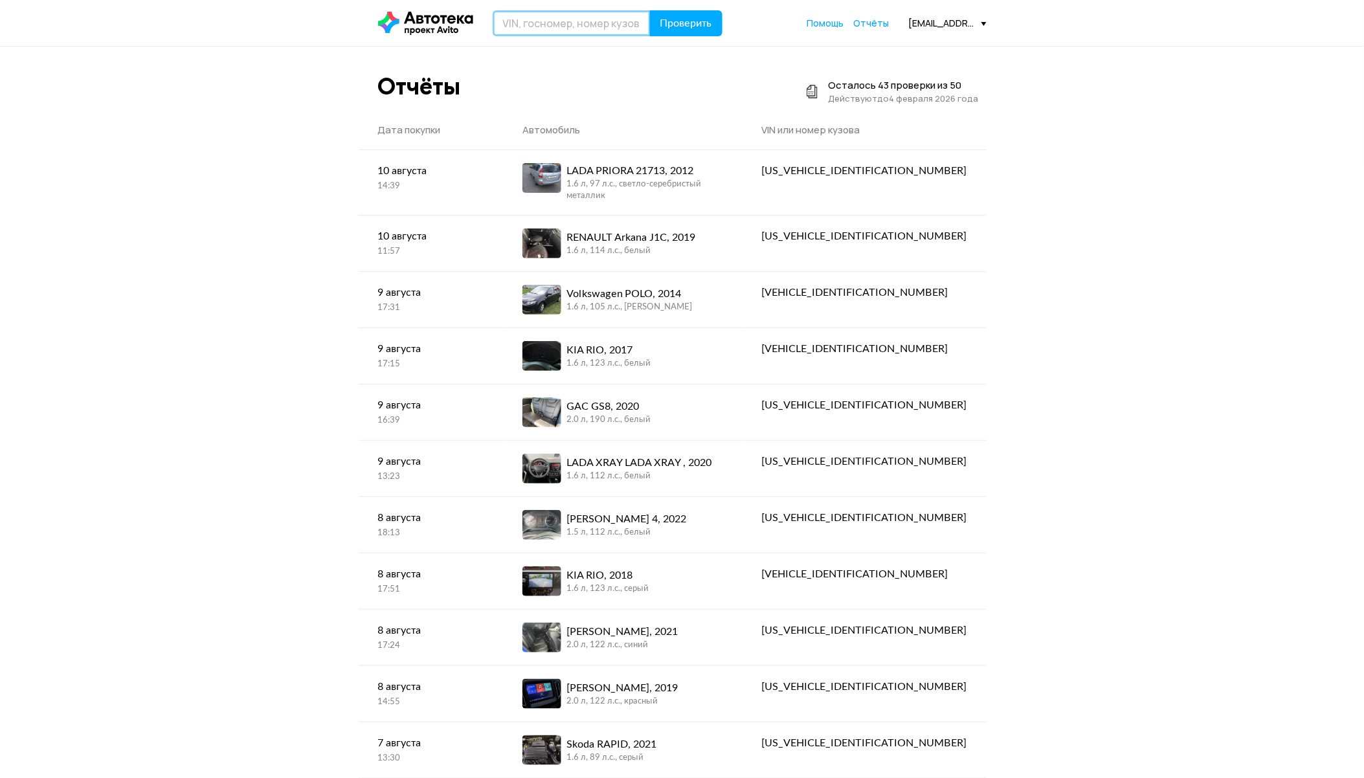
click at [558, 27] on input "text" at bounding box center [572, 23] width 158 height 26
type input "V"
type input "М422ЕК126"
click at [699, 18] on span "Проверить" at bounding box center [686, 23] width 52 height 10
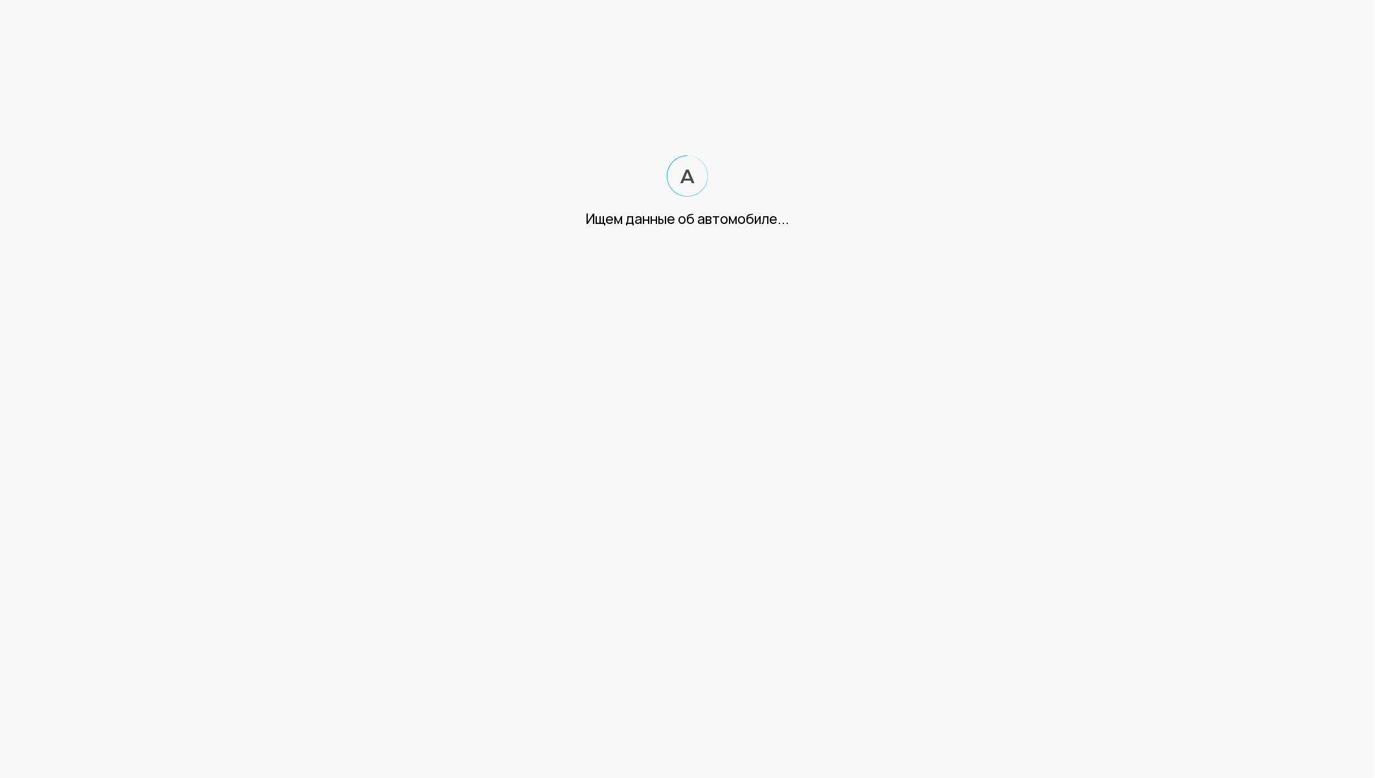
click at [921, 254] on html "Ищем данные об автомобиле..." at bounding box center [687, 127] width 1375 height 254
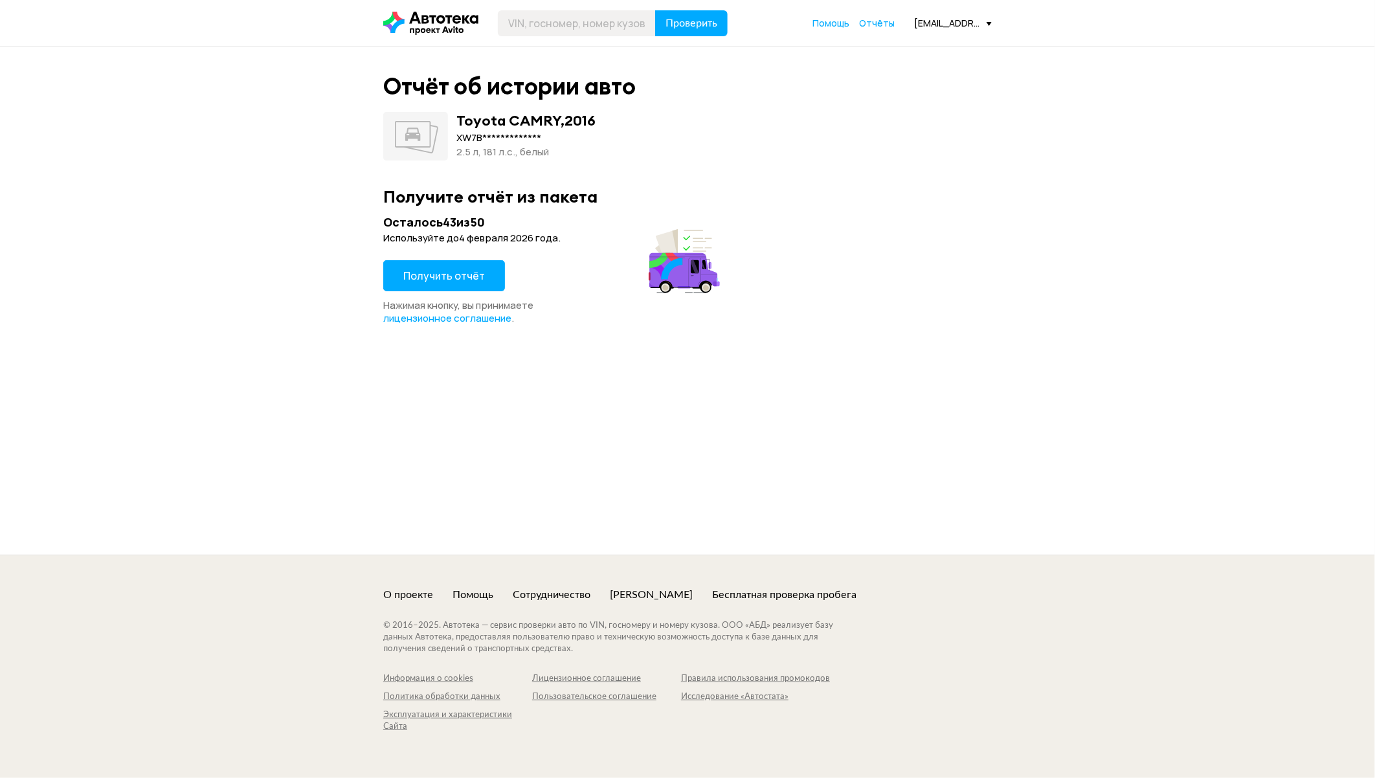
click at [445, 283] on button "Получить отчёт" at bounding box center [444, 275] width 122 height 31
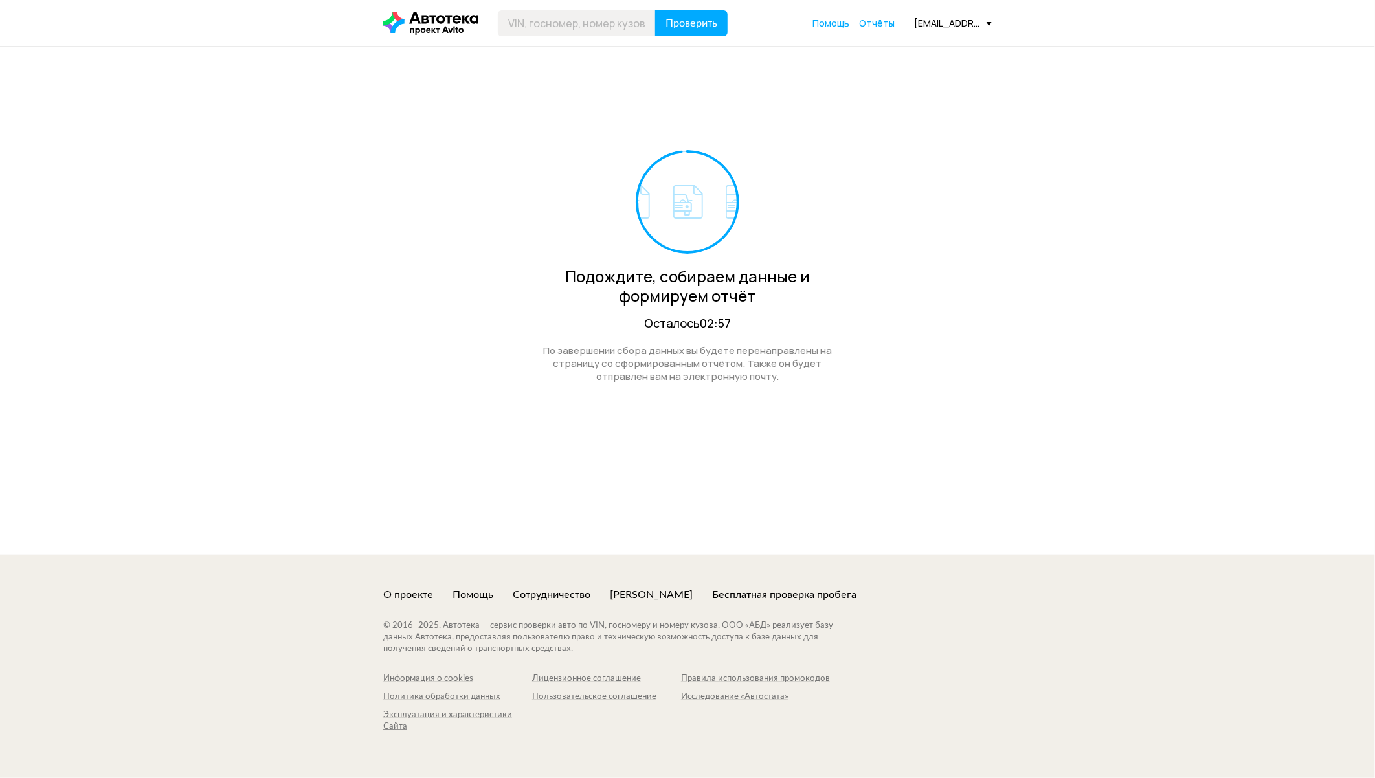
click at [812, 324] on div "Осталось 02:57" at bounding box center [687, 323] width 317 height 16
click at [829, 273] on div "Подождите, собираем данные и формируем отчёт" at bounding box center [687, 286] width 317 height 39
click at [889, 275] on div "Подождите, собираем данные и формируем отчёт Осталось 02:54 По завершении сбора…" at bounding box center [687, 233] width 609 height 372
drag, startPoint x: 903, startPoint y: 298, endPoint x: 1008, endPoint y: 376, distance: 131.1
click at [906, 300] on div "Подождите, собираем данные и формируем отчёт Осталось 02:53 По завершении сбора…" at bounding box center [687, 233] width 609 height 372
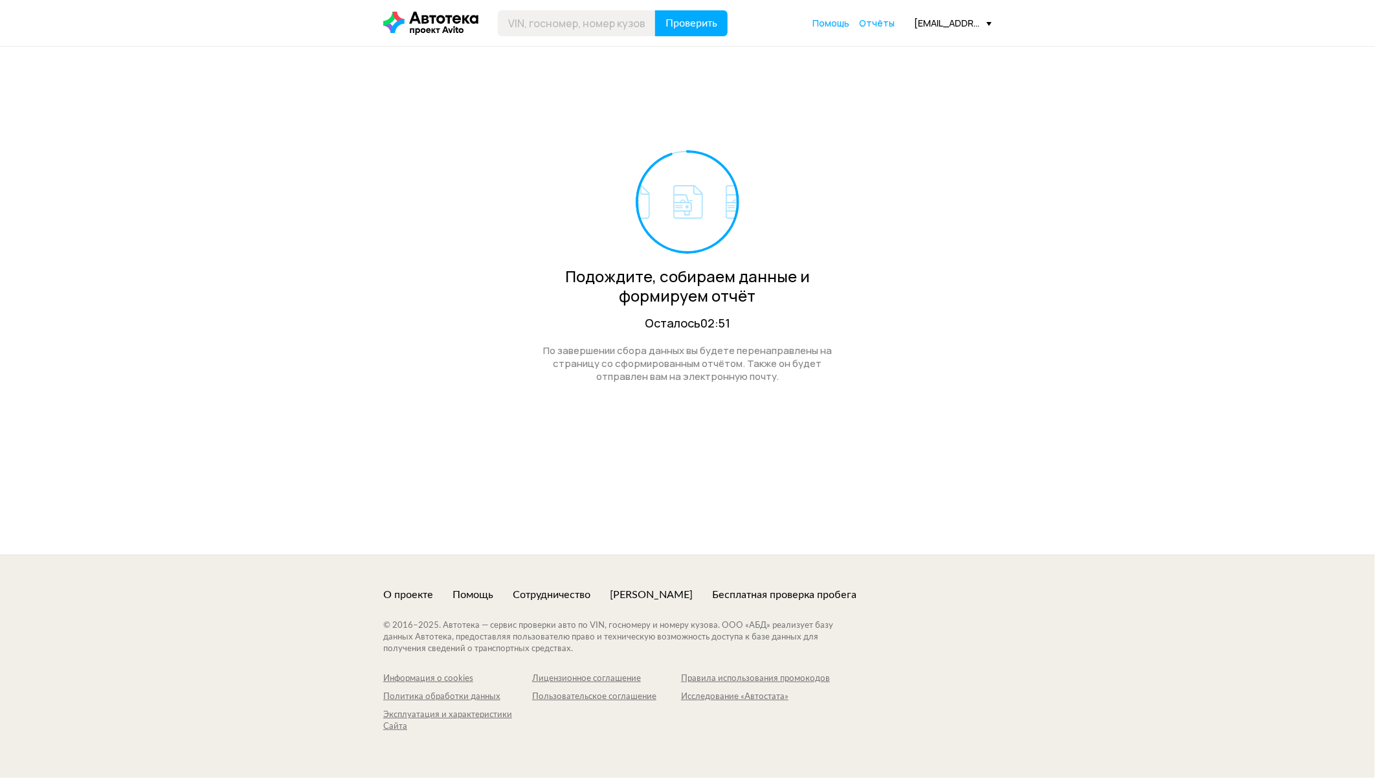
click at [1064, 429] on div "Подождите, собираем данные и формируем отчёт Осталось 02:51 По завершении сбора…" at bounding box center [687, 301] width 1375 height 508
click at [797, 196] on div "Подождите, собираем данные и формируем отчёт Осталось 02:51" at bounding box center [687, 240] width 317 height 181
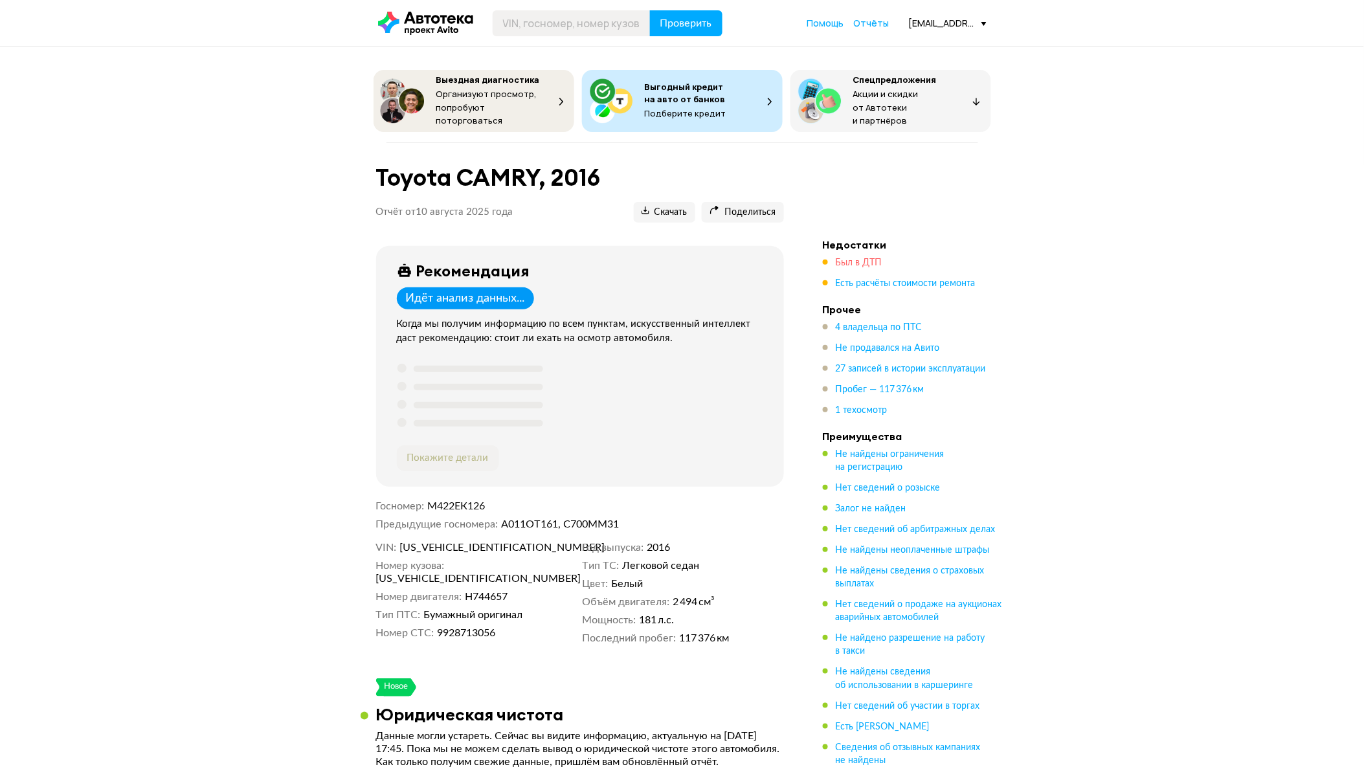
click at [848, 262] on span "Был в ДТП" at bounding box center [859, 262] width 47 height 9
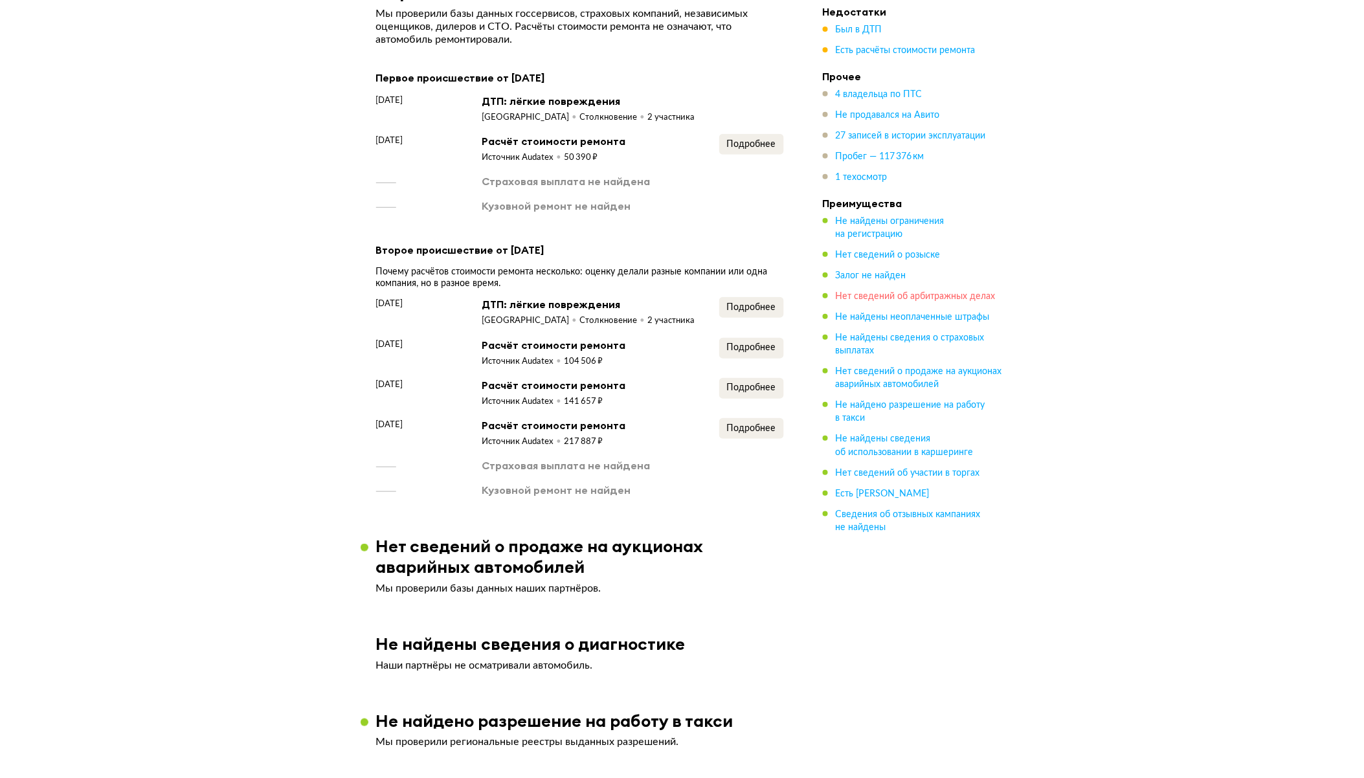
scroll to position [1939, 0]
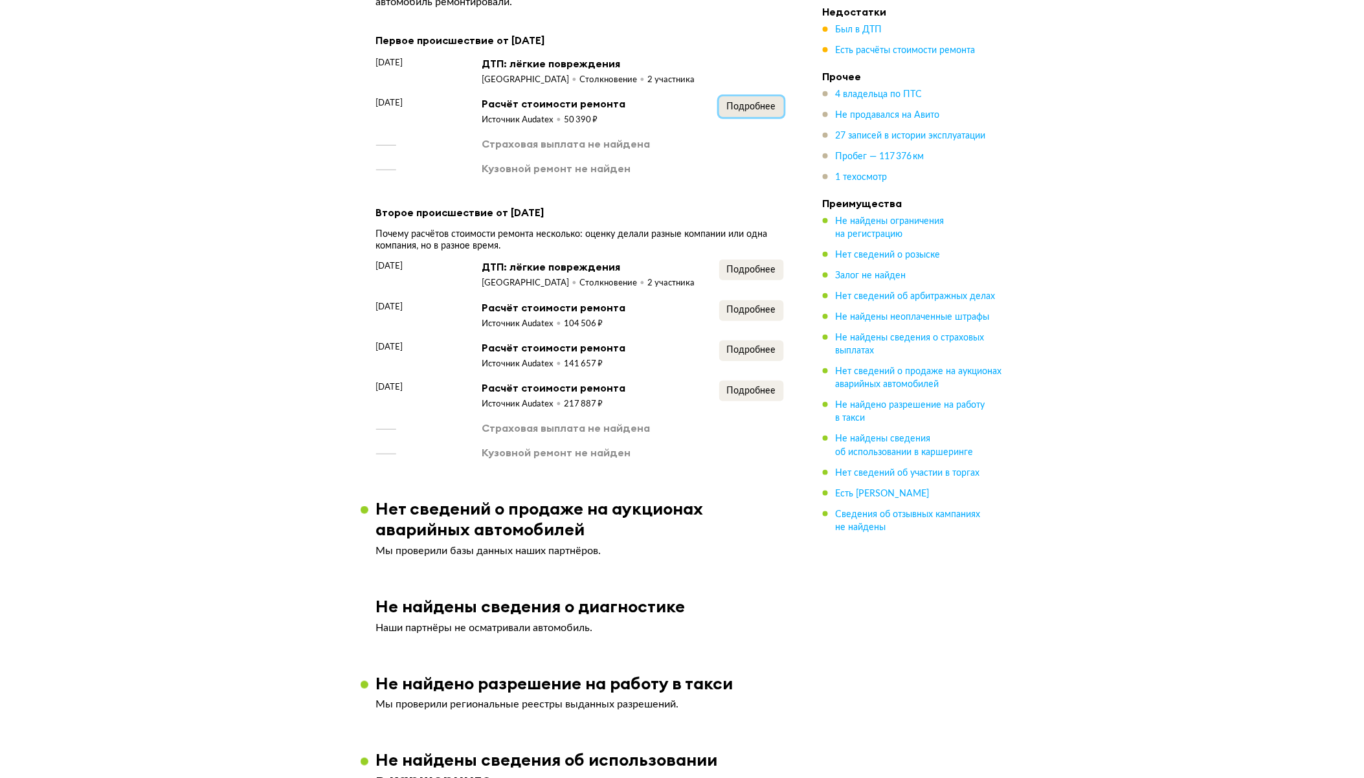
click at [762, 111] on span "Подробнее" at bounding box center [751, 106] width 49 height 9
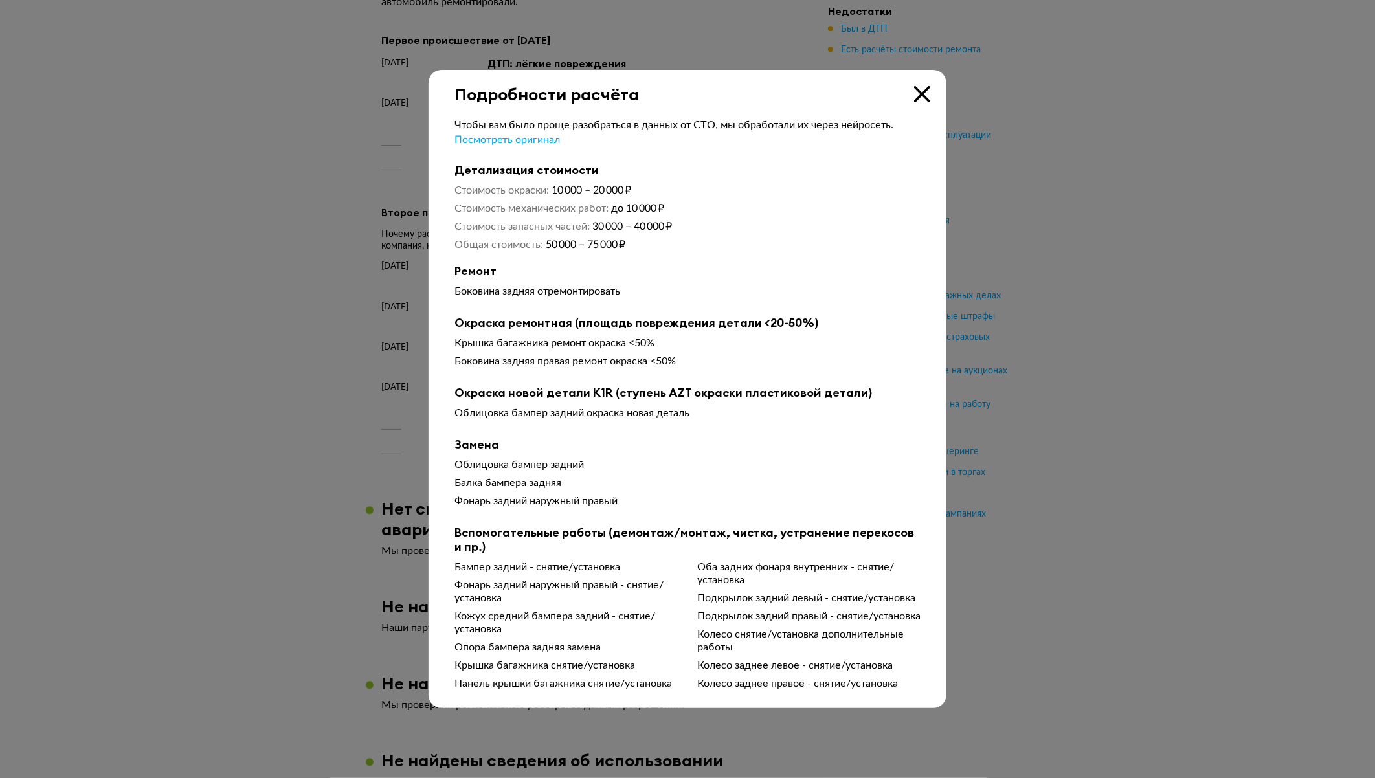
click at [1158, 264] on div at bounding box center [687, 389] width 1375 height 778
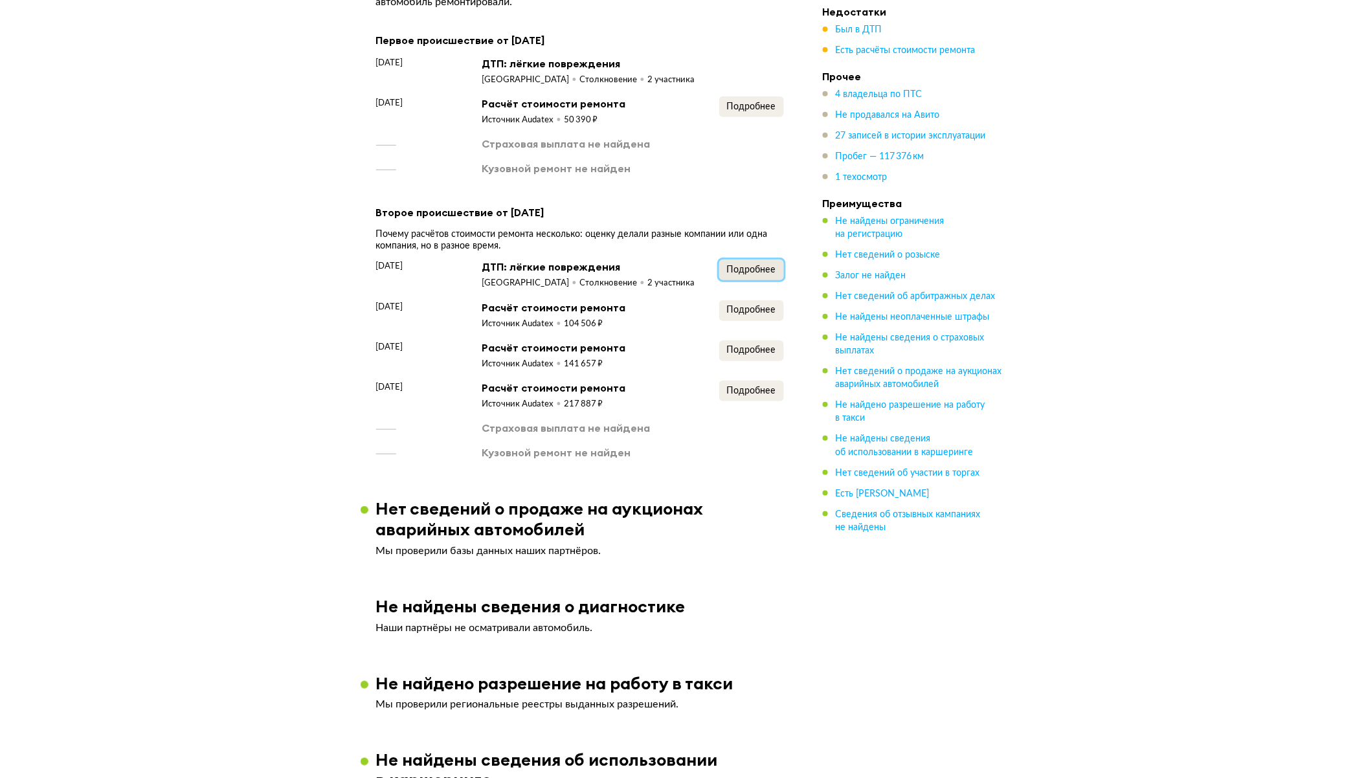
click at [761, 275] on span "Подробнее" at bounding box center [751, 269] width 49 height 9
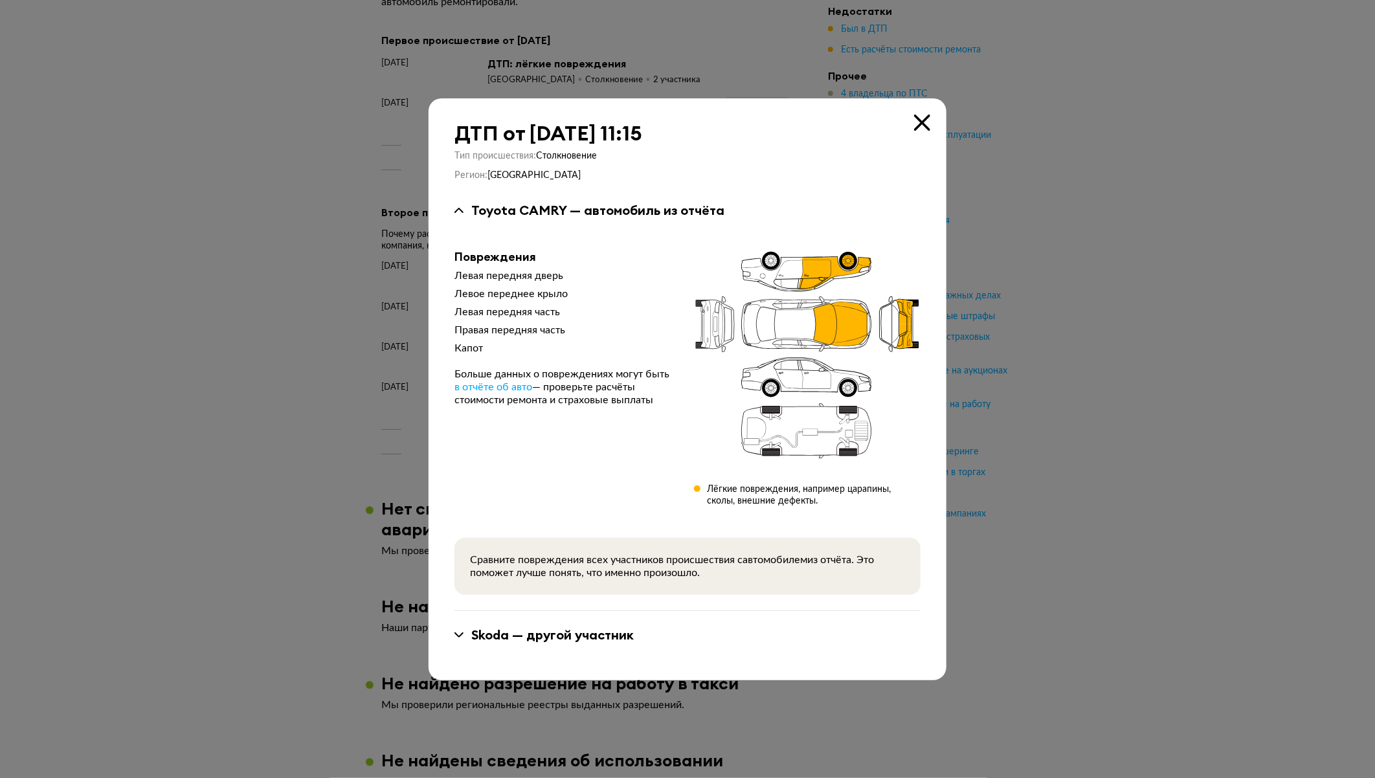
click at [1116, 363] on div at bounding box center [687, 389] width 1375 height 778
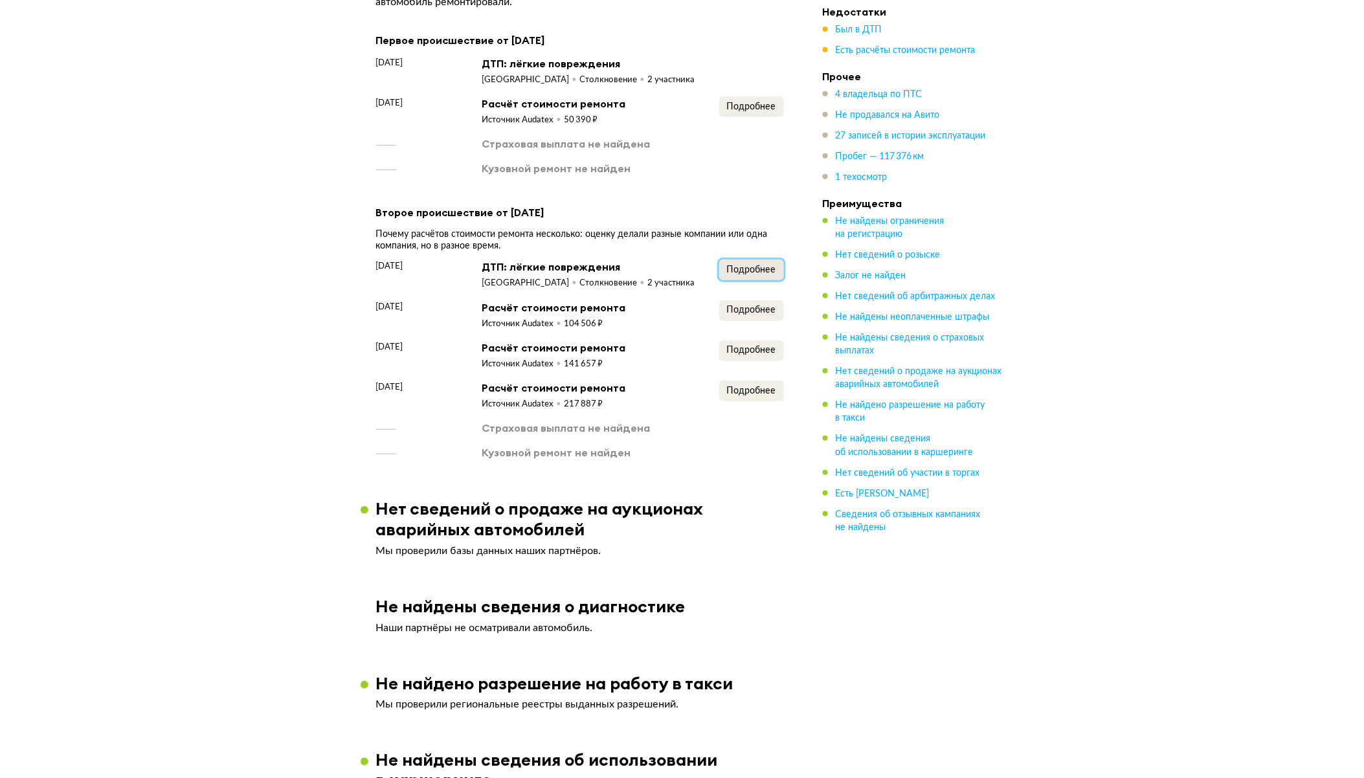
click at [772, 275] on span "Подробнее" at bounding box center [751, 269] width 49 height 9
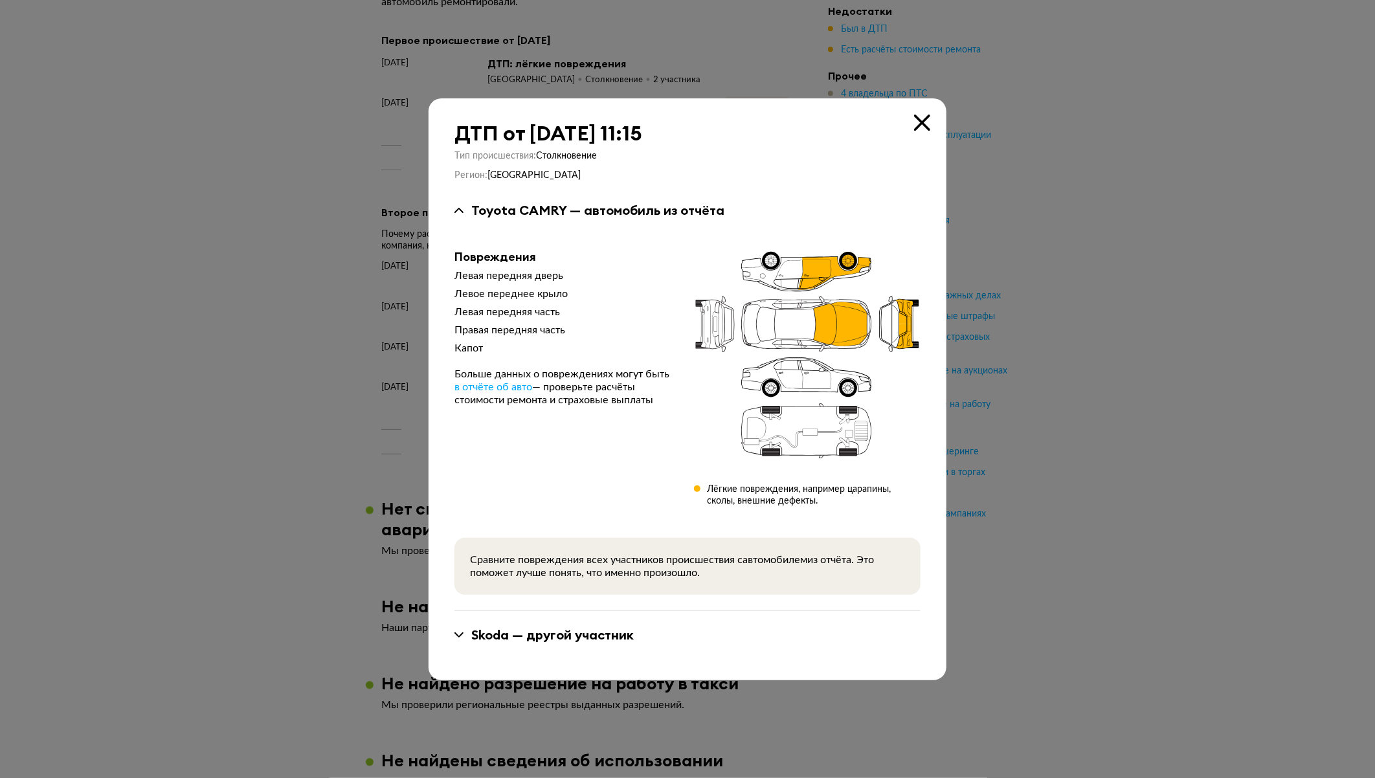
click at [1125, 311] on div at bounding box center [687, 389] width 1375 height 778
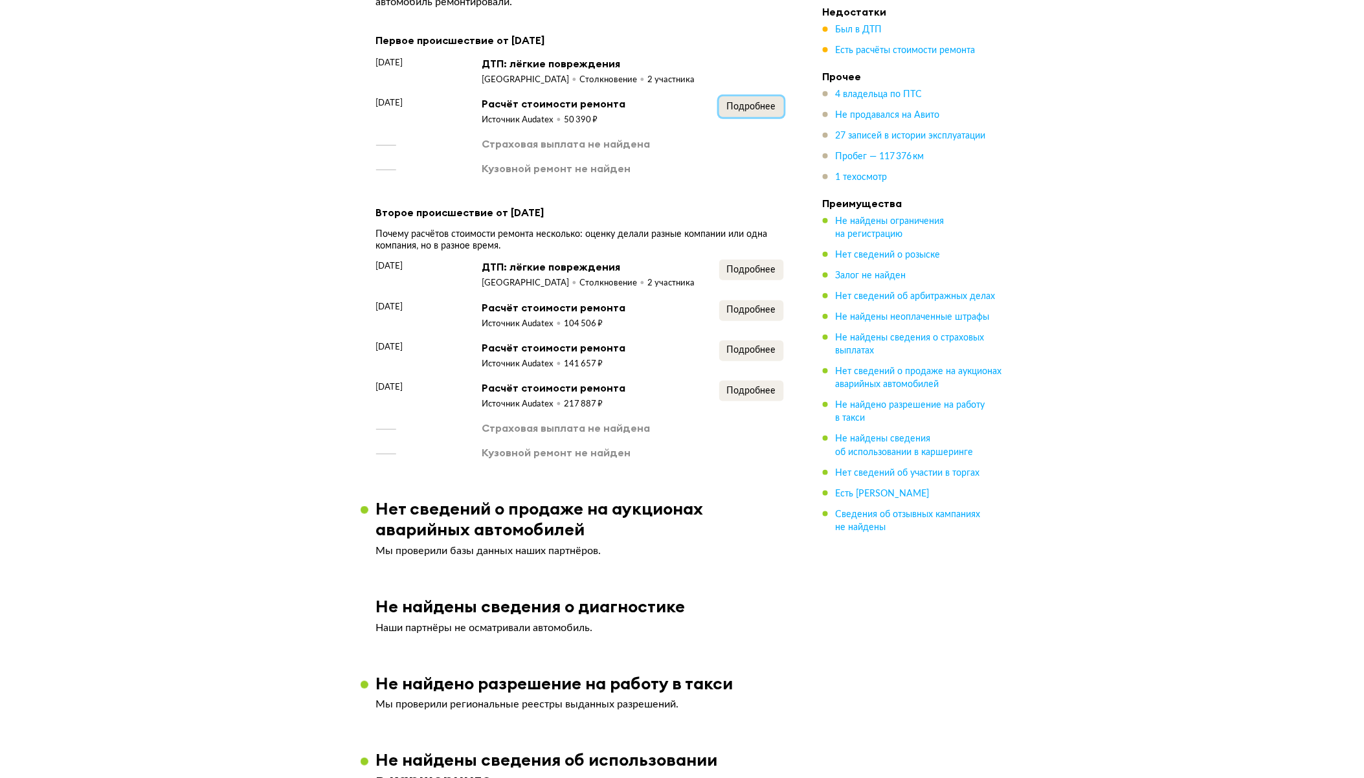
click at [748, 111] on span "Подробнее" at bounding box center [751, 106] width 49 height 9
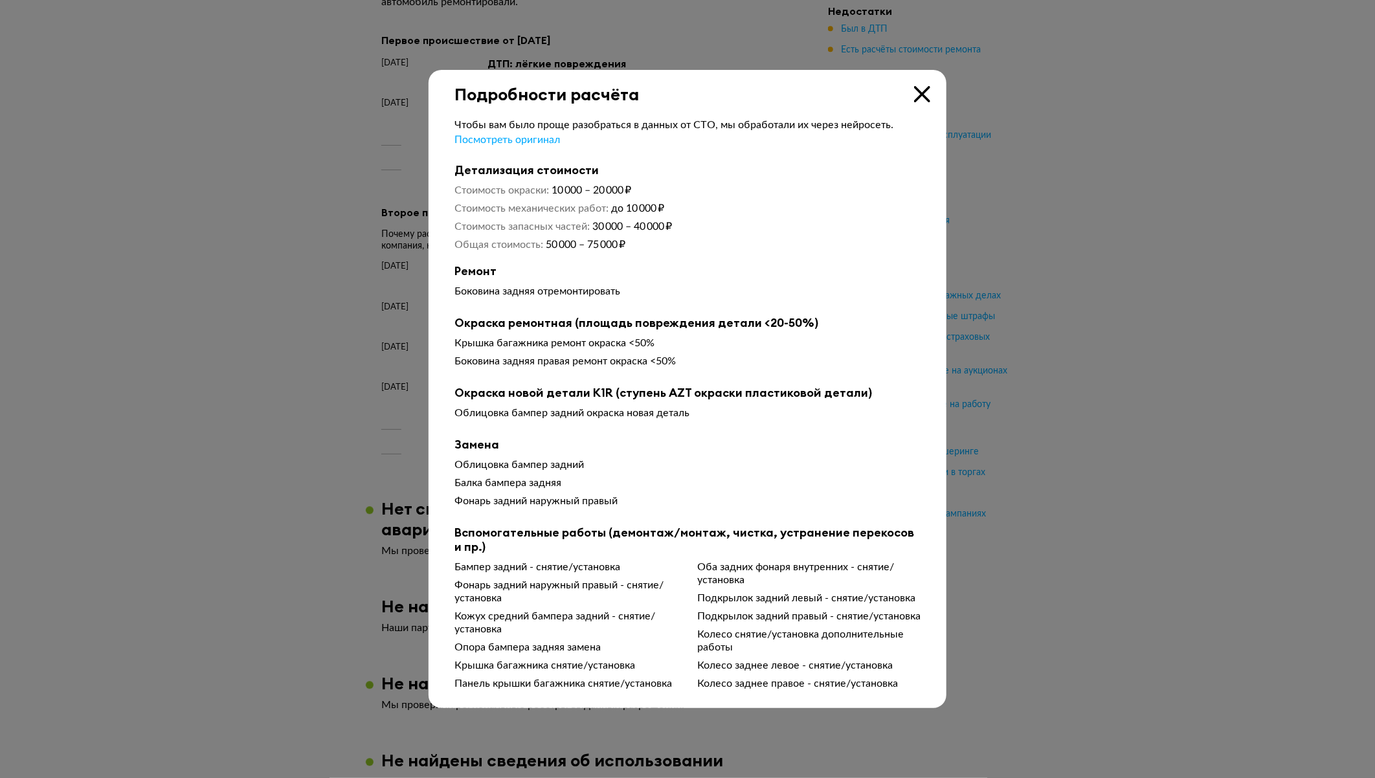
click at [1088, 371] on div at bounding box center [687, 389] width 1375 height 778
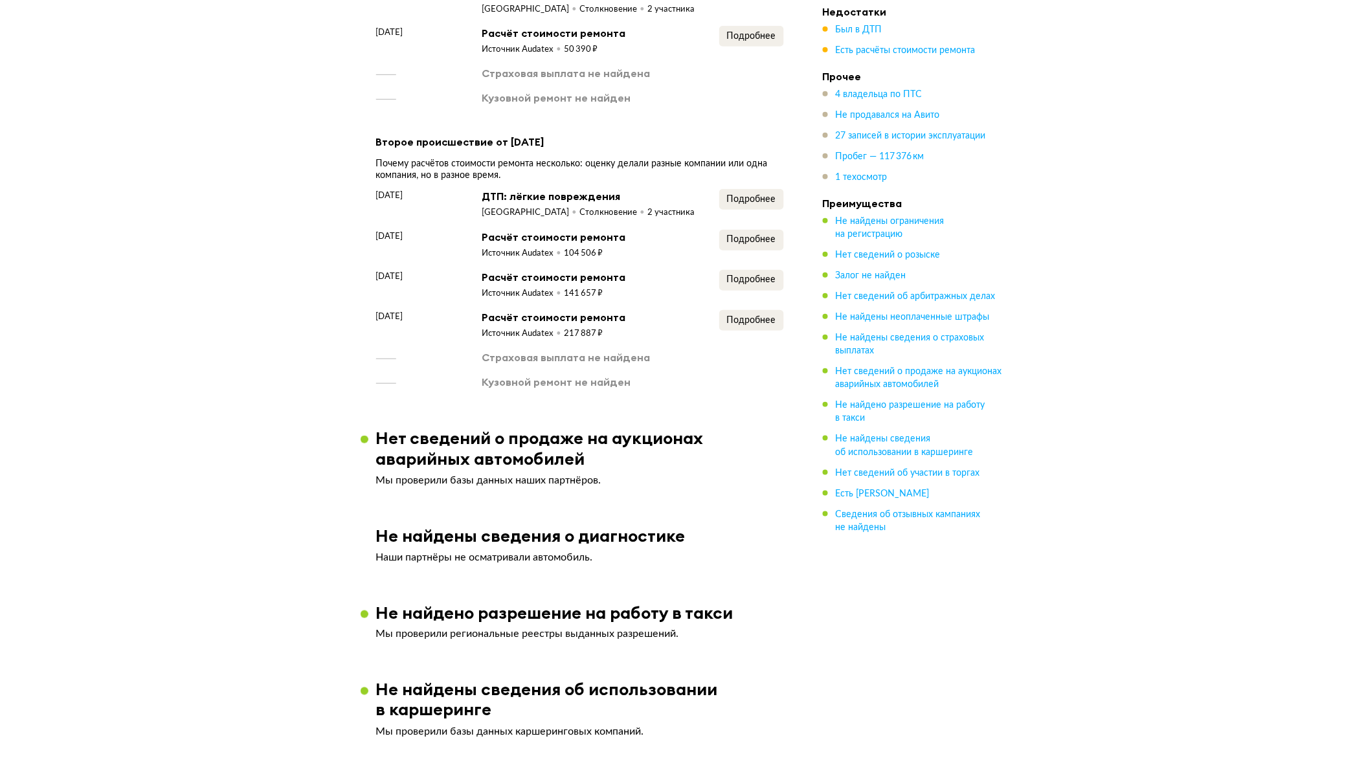
scroll to position [2014, 0]
